Goal: Task Accomplishment & Management: Manage account settings

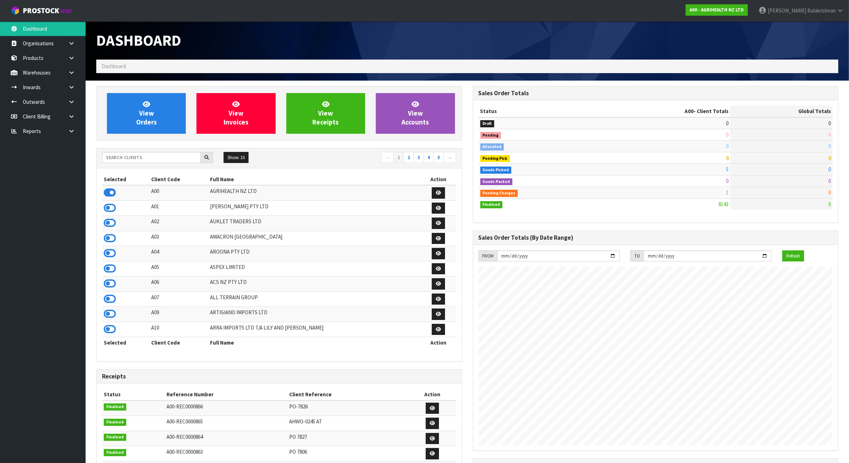
scroll to position [542, 376]
click at [147, 154] on input "text" at bounding box center [151, 157] width 99 height 11
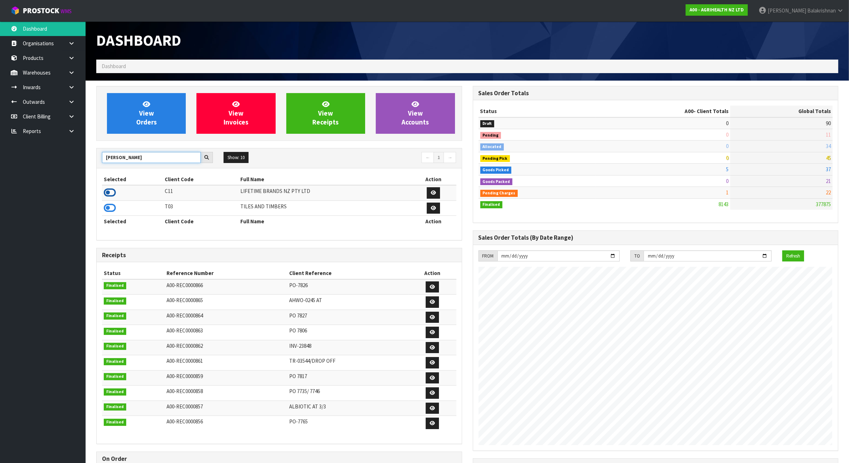
type input "[PERSON_NAME]"
click at [104, 193] on icon at bounding box center [110, 192] width 12 height 11
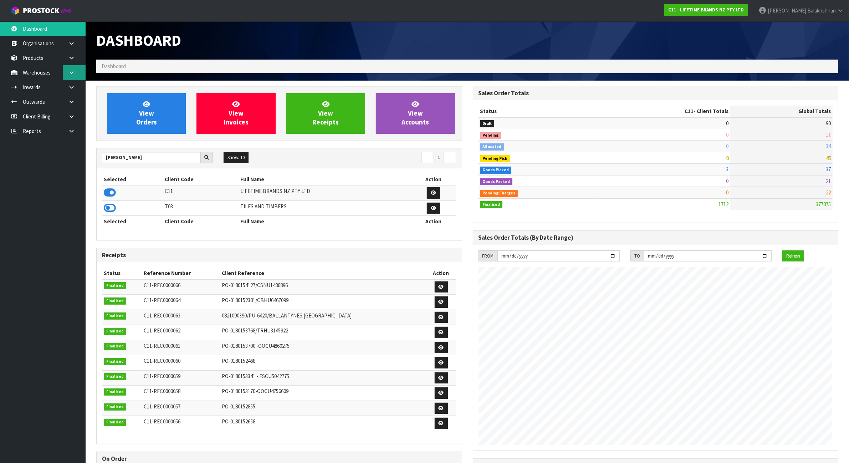
click at [80, 75] on link at bounding box center [74, 72] width 23 height 15
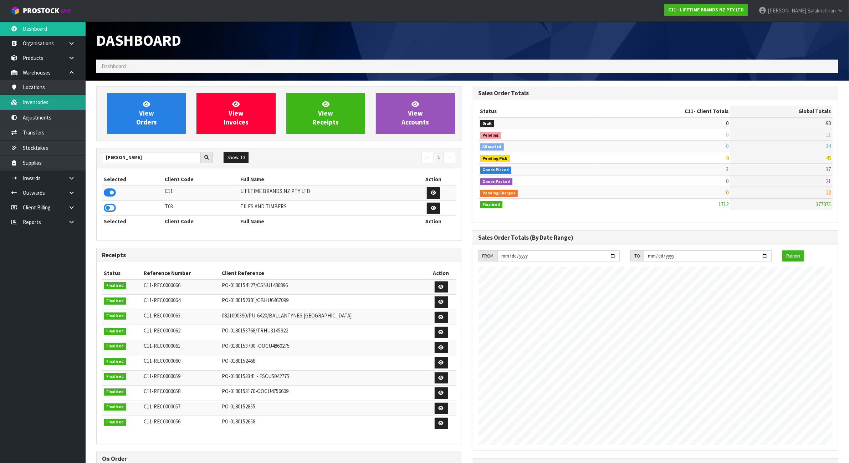
click at [46, 104] on link "Inventories" at bounding box center [43, 102] width 86 height 15
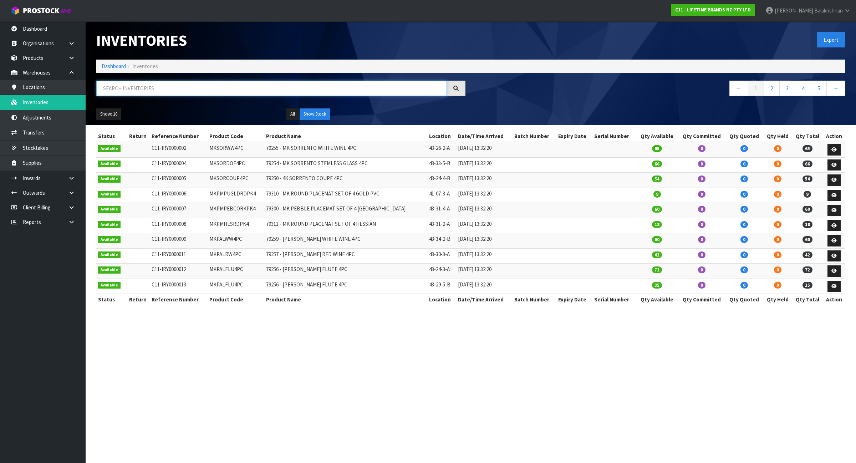
click at [121, 88] on input "text" at bounding box center [271, 88] width 351 height 15
paste input "KCMCICE50"
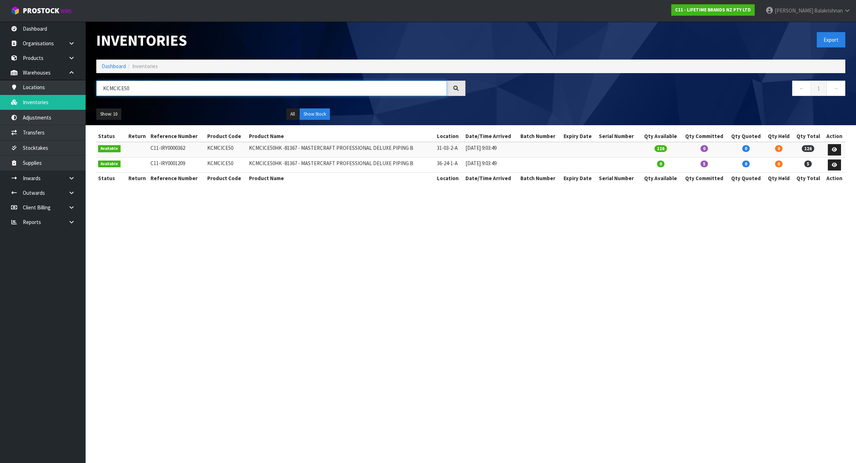
type input "KCMCICE50"
click at [224, 148] on td "KCMCICE50" at bounding box center [226, 149] width 42 height 15
click at [223, 148] on td "KCMCICE50" at bounding box center [226, 149] width 42 height 15
copy td "KCMCICE50"
click at [833, 144] on link at bounding box center [834, 149] width 13 height 11
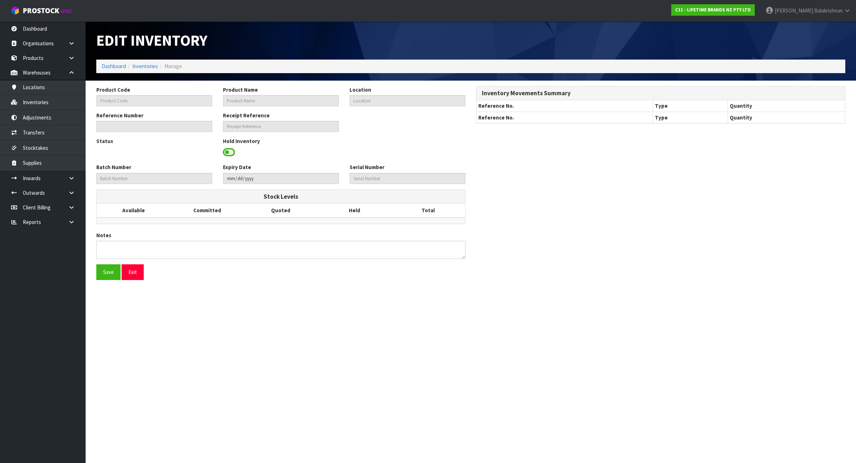
type input "KCMCICE50"
type input "KCMCICE50HK -81367 - MASTERCRAFT PROFESSIONAL DELUXE PIPING B"
type input "31-03-2-A"
type input "C11-IRY0000362"
type input "C11-REC0000008"
